Goal: Check status

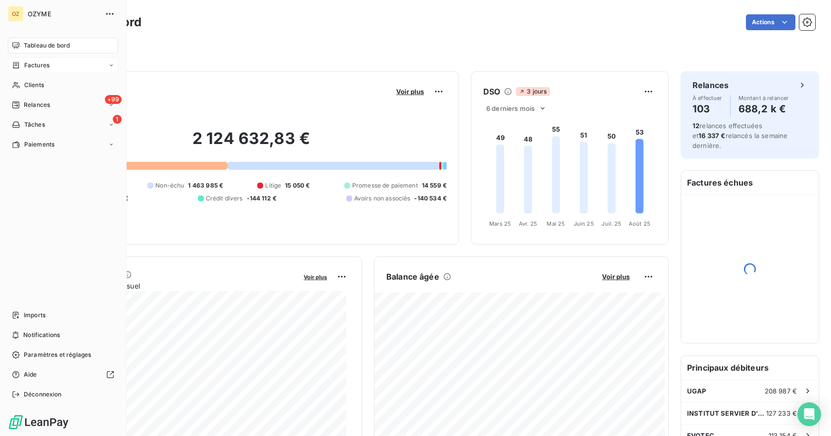
click at [38, 65] on span "Factures" at bounding box center [36, 65] width 25 height 9
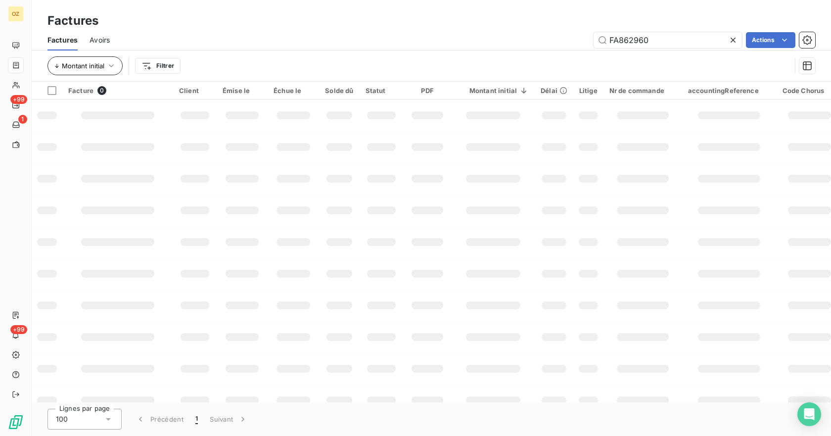
type input "FA862960"
click at [100, 73] on button "Montant initial" at bounding box center [85, 65] width 75 height 19
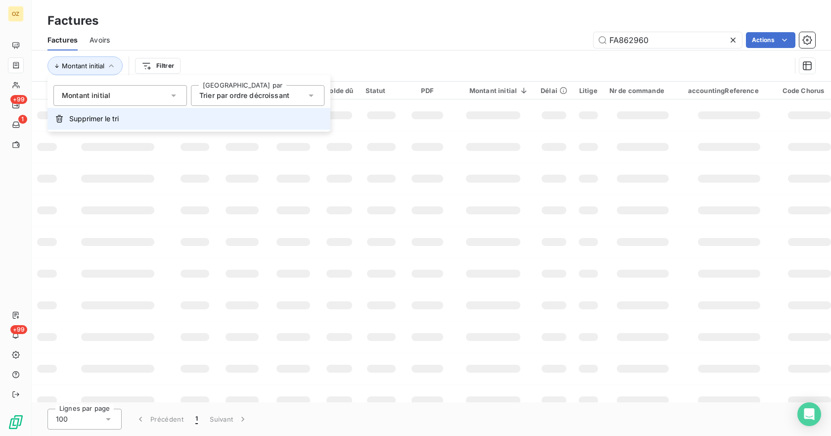
click at [101, 110] on button "Supprimer le tri" at bounding box center [189, 119] width 283 height 22
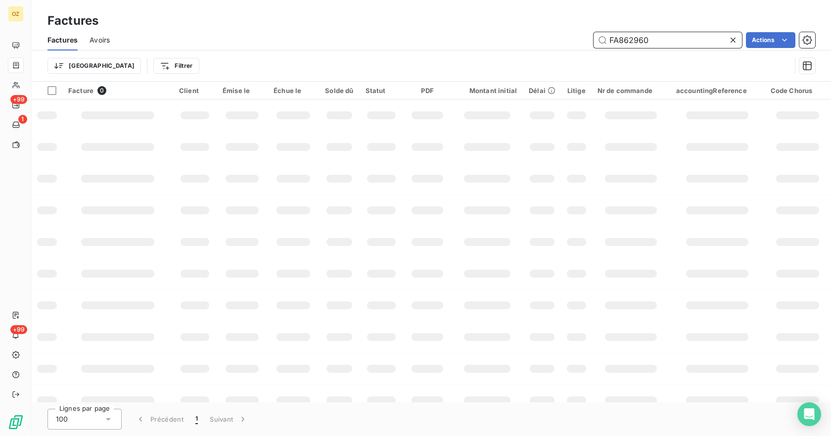
click at [662, 35] on input "FA862960" at bounding box center [668, 40] width 148 height 16
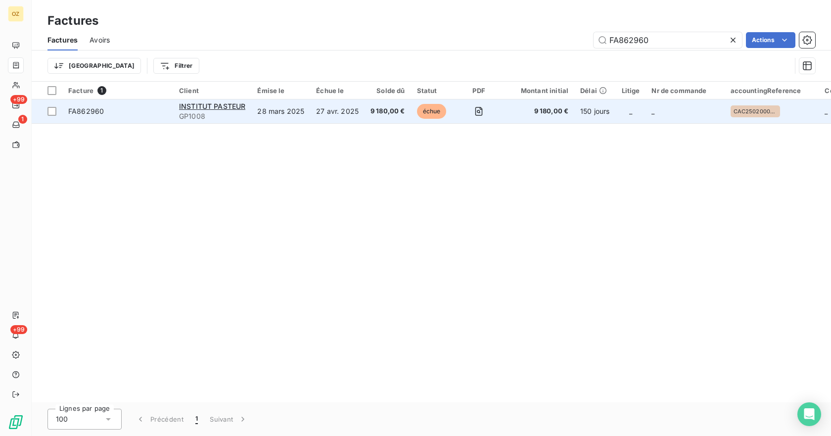
click at [137, 113] on span "FA862960" at bounding box center [117, 111] width 99 height 10
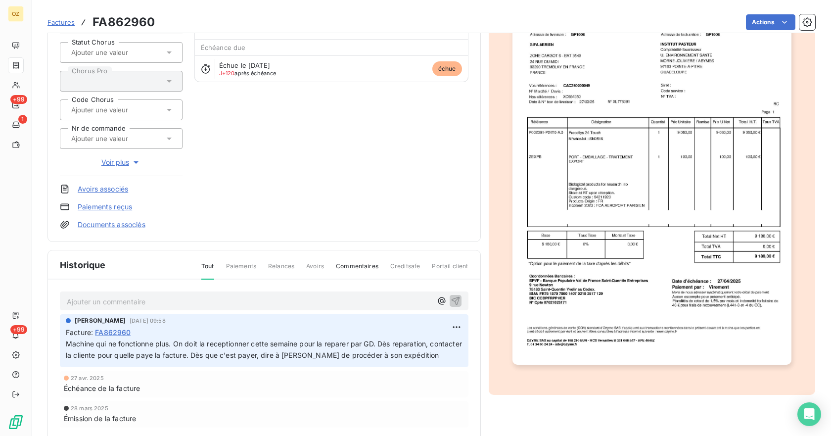
scroll to position [116, 0]
